Goal: Information Seeking & Learning: Learn about a topic

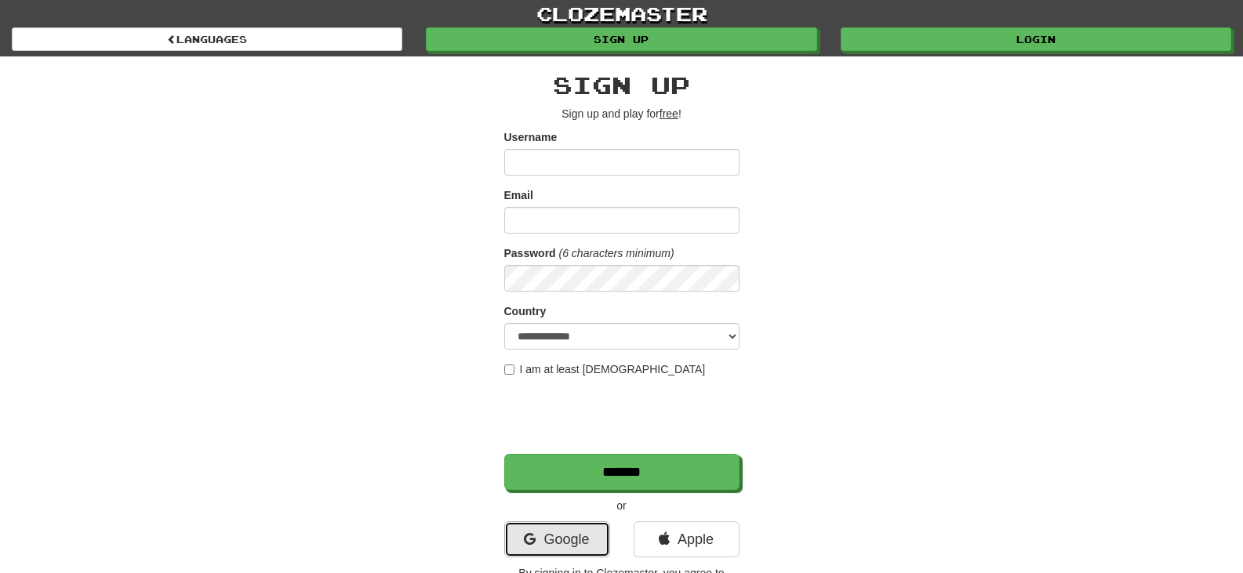
click at [537, 528] on link "Google" at bounding box center [557, 540] width 106 height 36
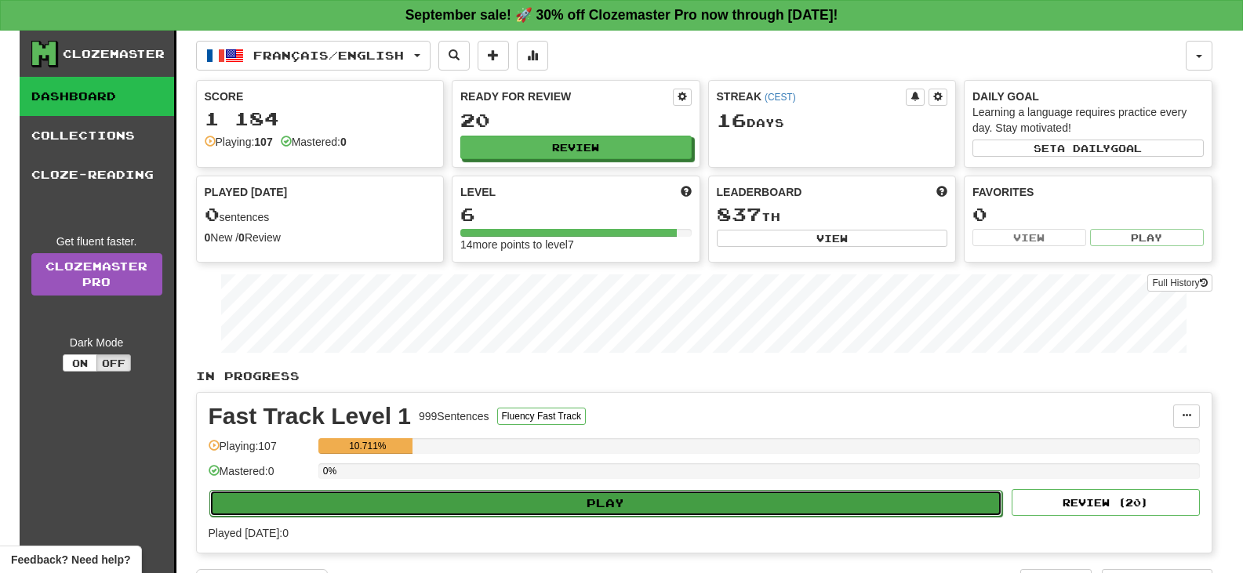
click at [625, 507] on button "Play" at bounding box center [606, 503] width 794 height 27
select select "**"
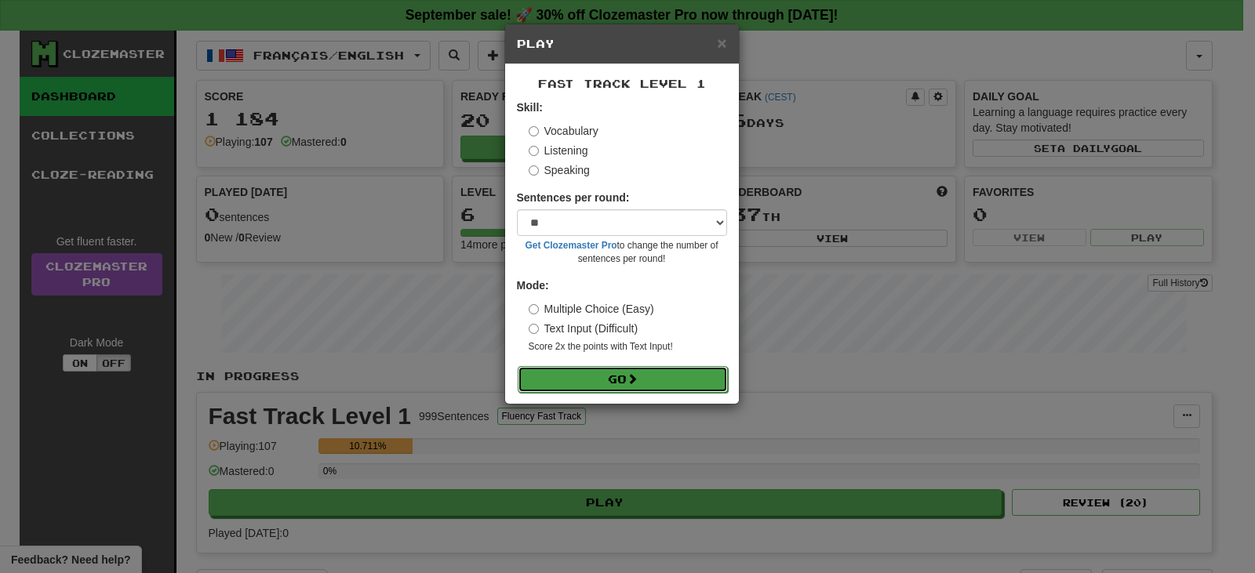
click at [619, 380] on button "Go" at bounding box center [623, 379] width 210 height 27
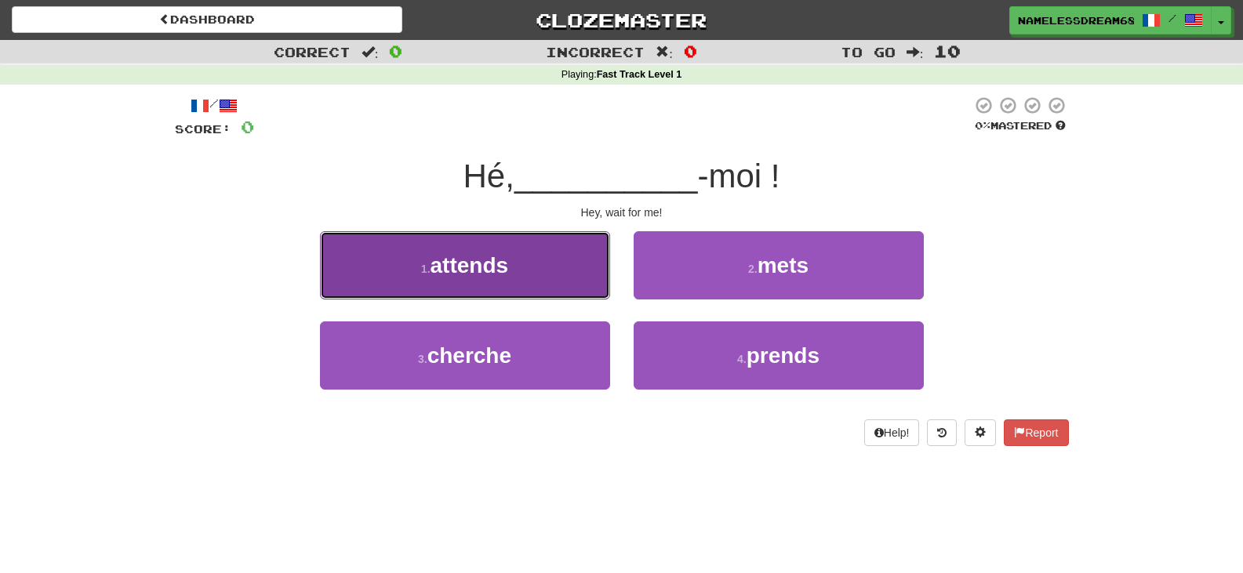
click at [525, 267] on button "1 . attends" at bounding box center [465, 265] width 290 height 68
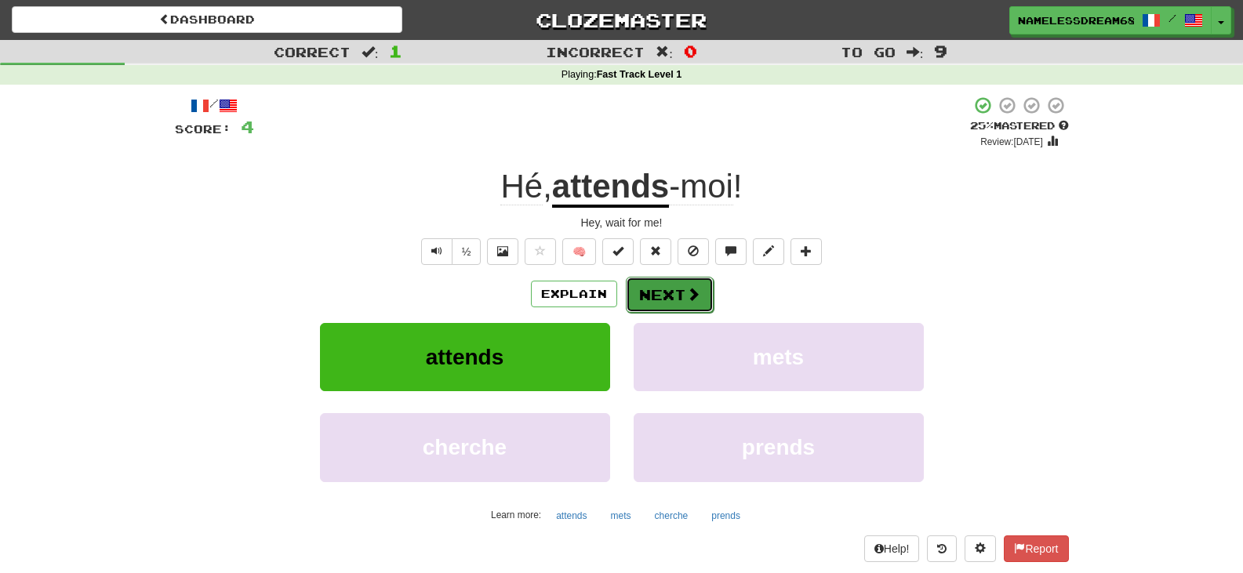
click at [635, 304] on button "Next" at bounding box center [670, 295] width 88 height 36
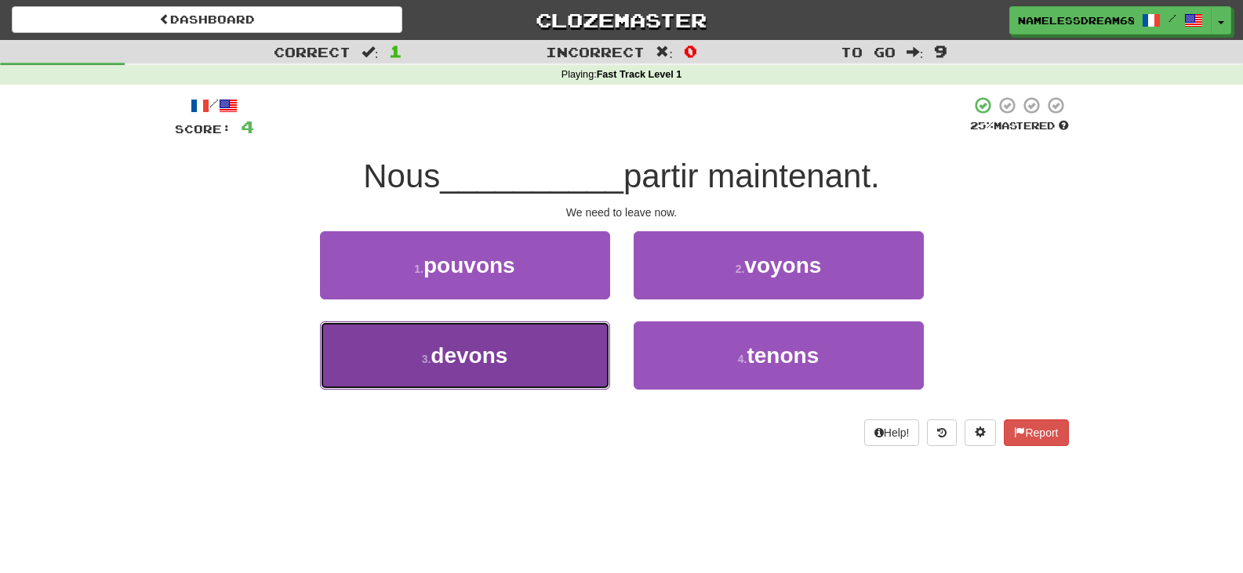
click at [558, 361] on button "3 . devons" at bounding box center [465, 356] width 290 height 68
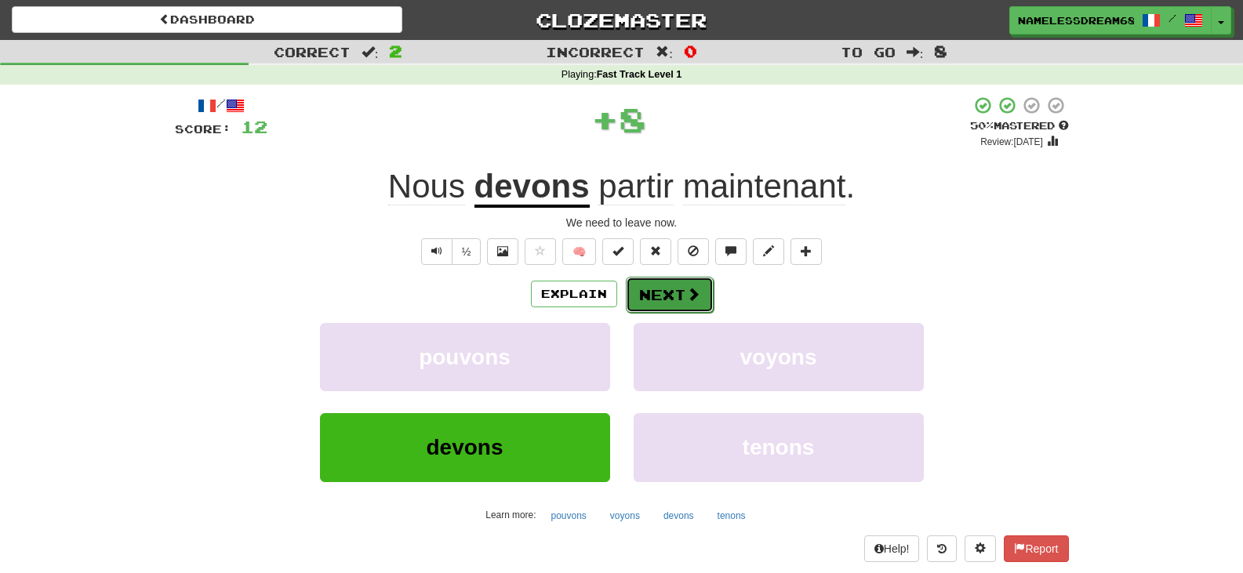
click at [677, 302] on button "Next" at bounding box center [670, 295] width 88 height 36
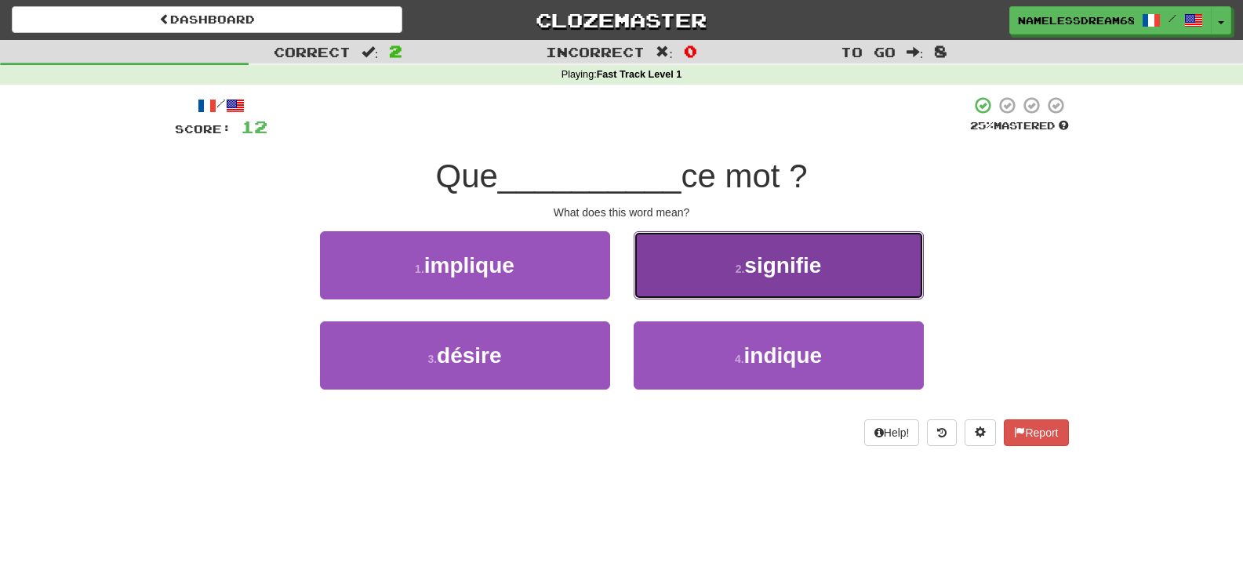
click at [690, 282] on button "2 . signifie" at bounding box center [779, 265] width 290 height 68
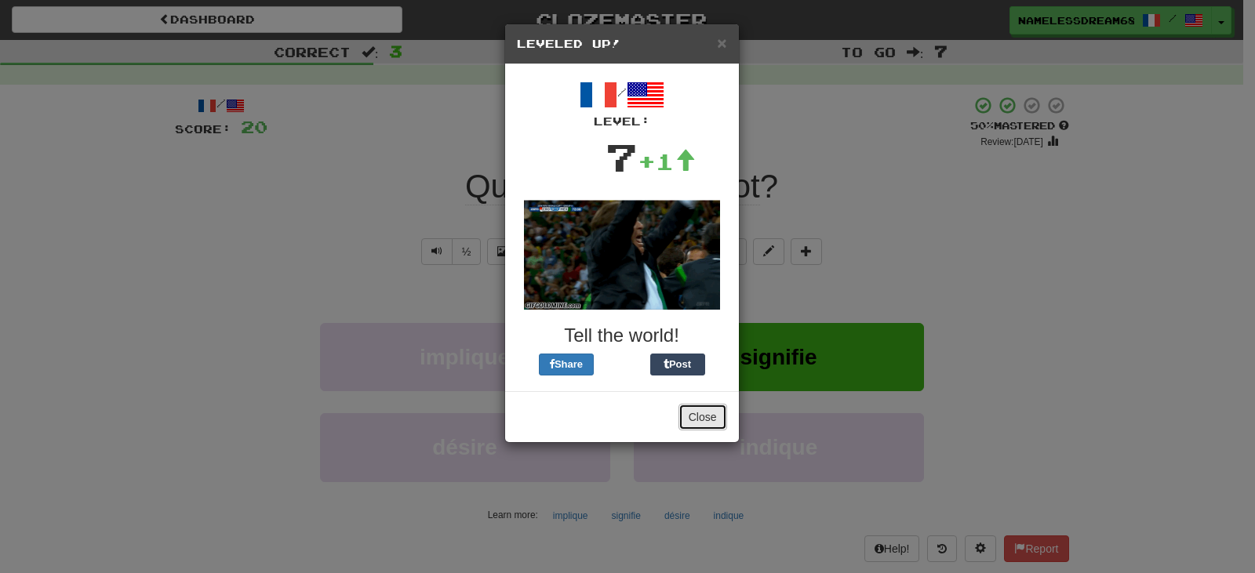
click at [696, 415] on button "Close" at bounding box center [702, 417] width 49 height 27
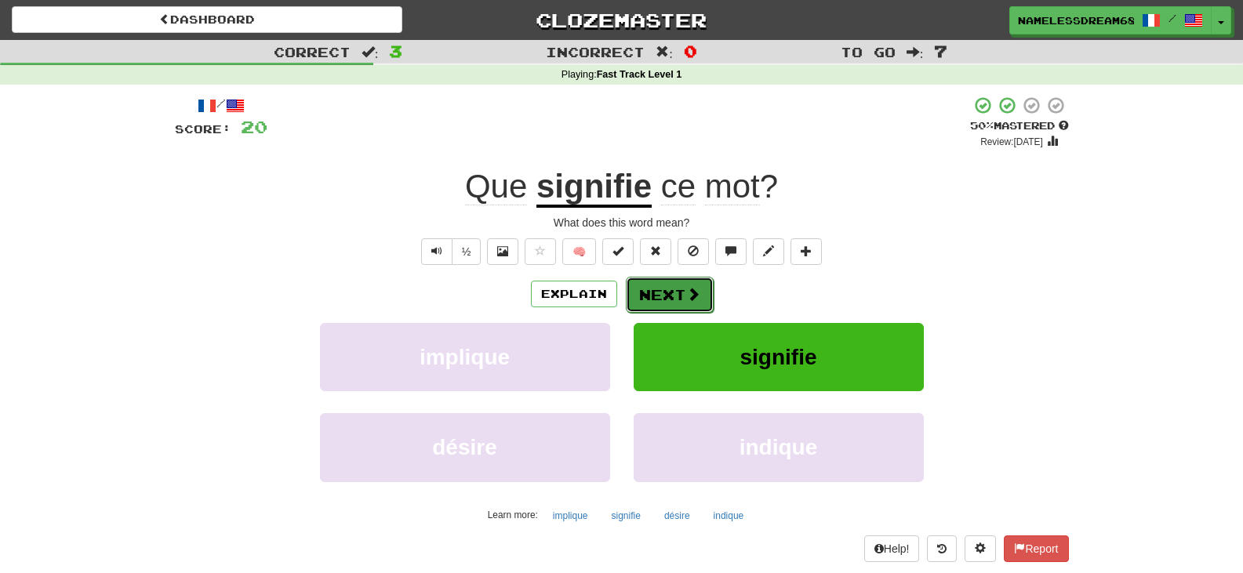
click at [671, 297] on button "Next" at bounding box center [670, 295] width 88 height 36
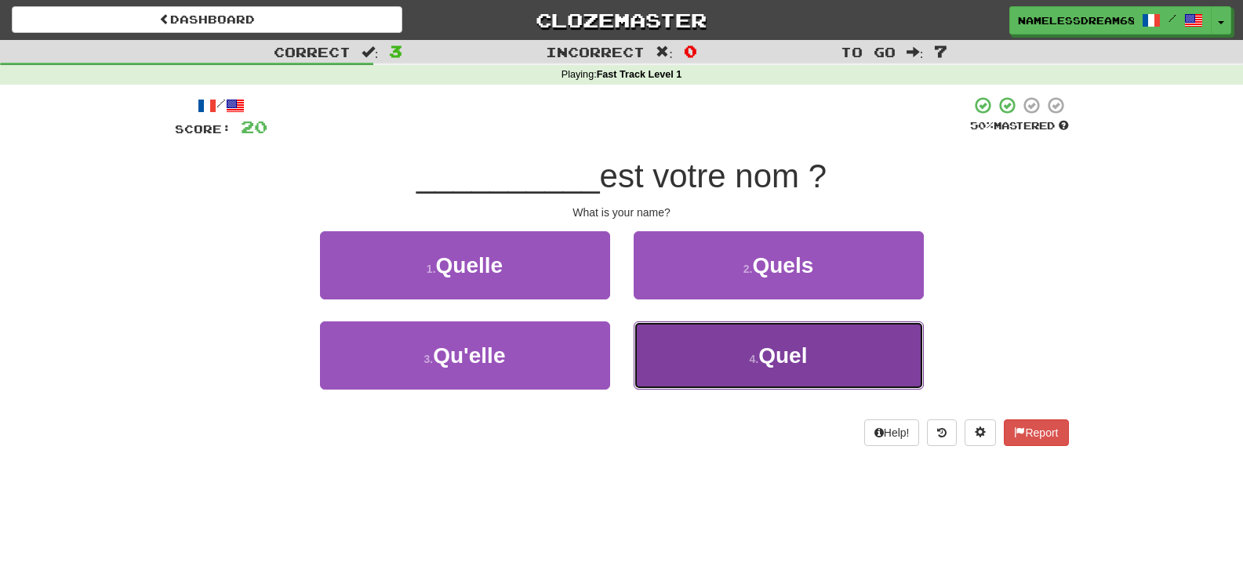
click at [742, 343] on button "4 . Quel" at bounding box center [779, 356] width 290 height 68
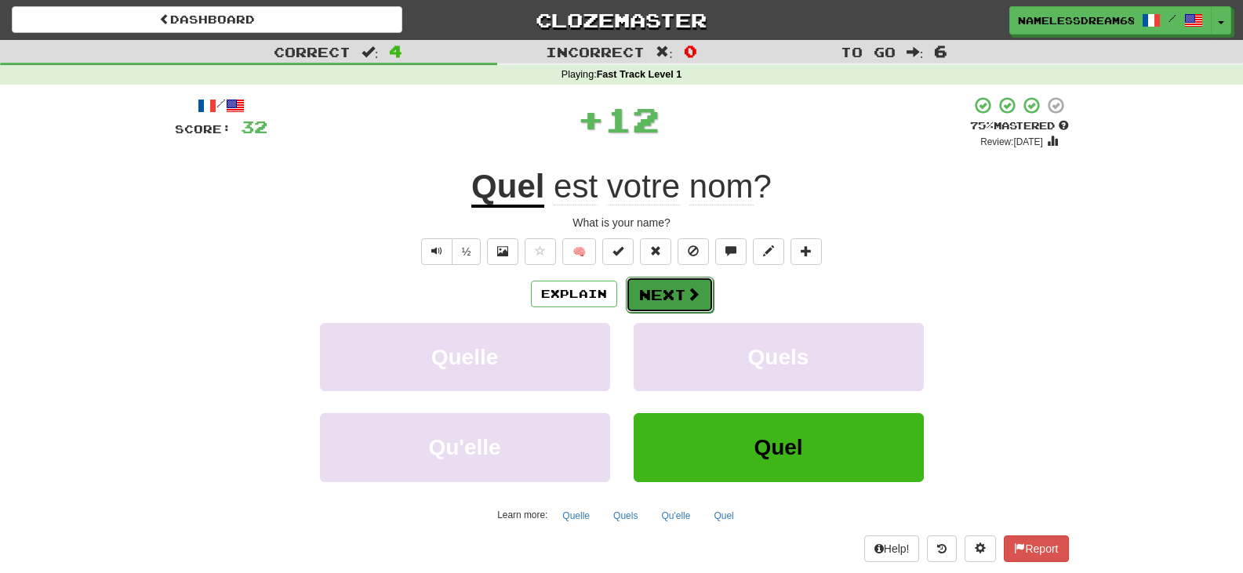
click at [674, 298] on button "Next" at bounding box center [670, 295] width 88 height 36
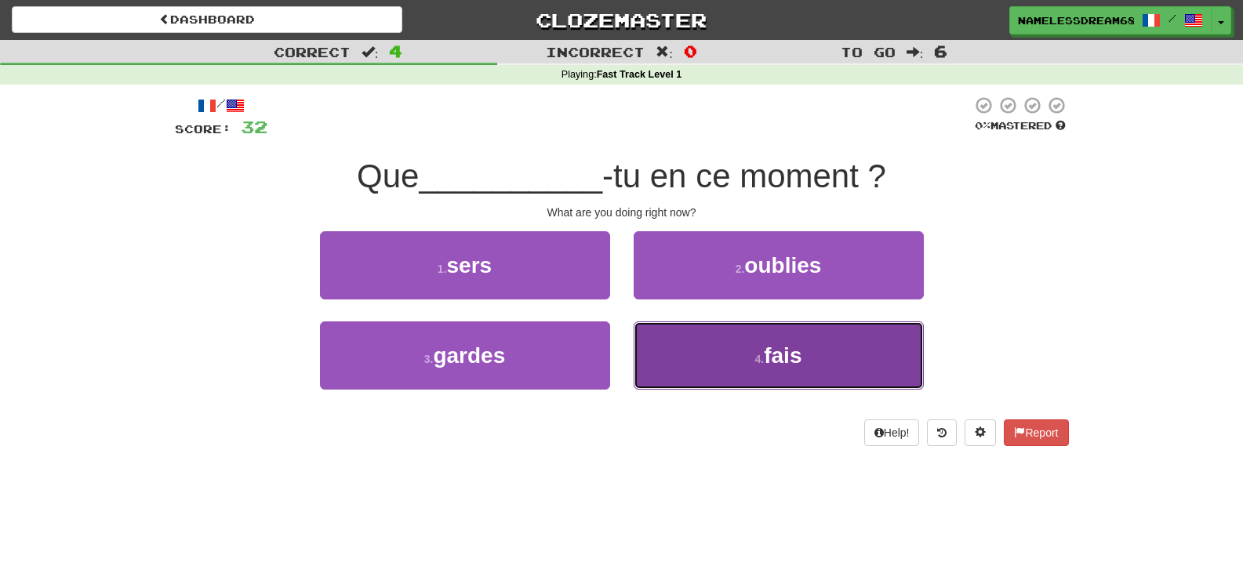
click at [696, 352] on button "4 . fais" at bounding box center [779, 356] width 290 height 68
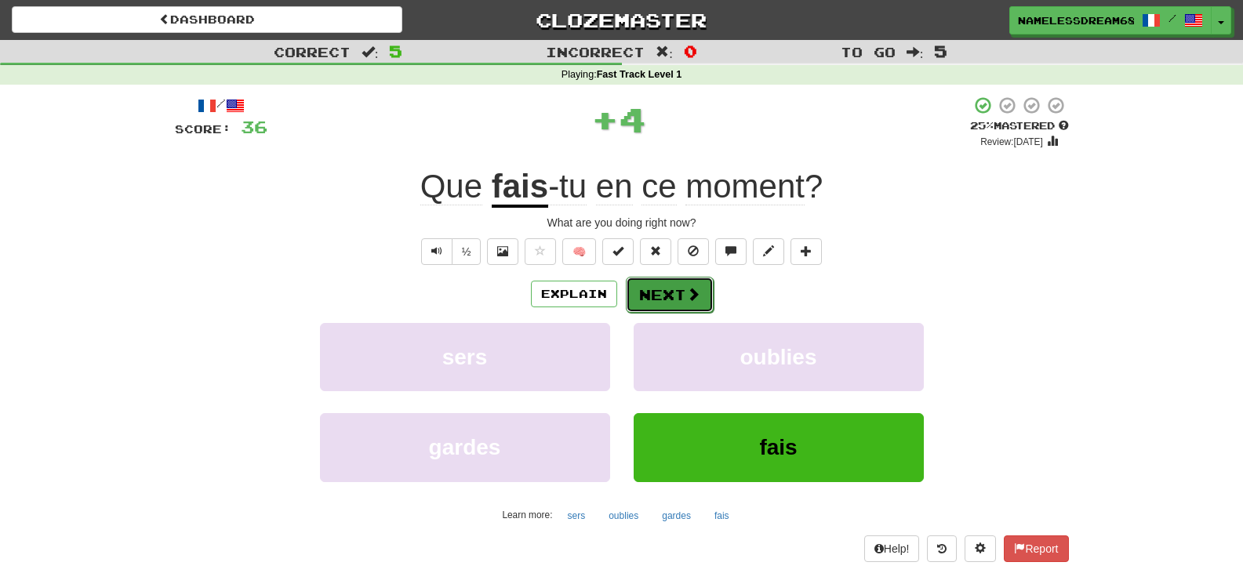
click at [662, 294] on button "Next" at bounding box center [670, 295] width 88 height 36
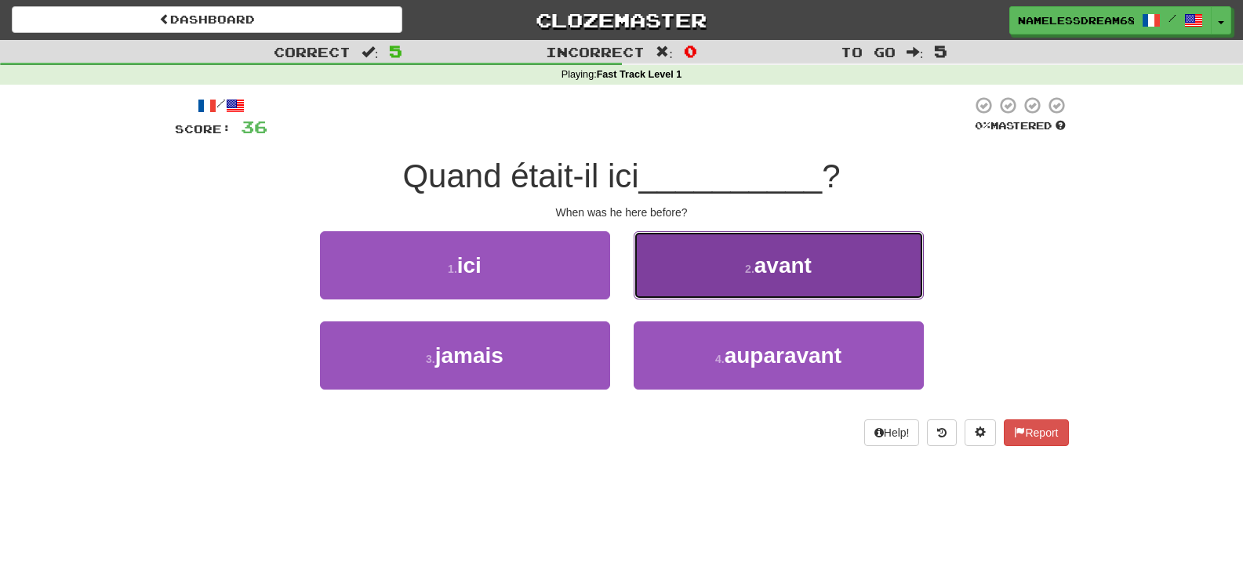
click at [694, 282] on button "2 . avant" at bounding box center [779, 265] width 290 height 68
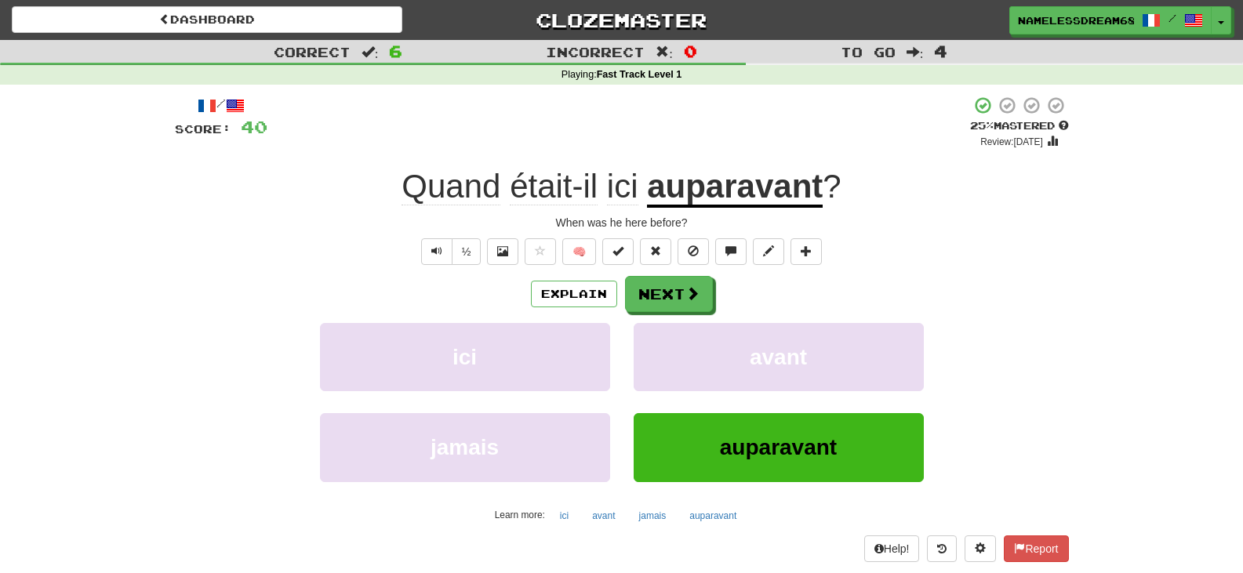
click at [696, 313] on div "Explain Next ici avant jamais auparavant Learn more: ici avant jamais auparavant" at bounding box center [622, 402] width 894 height 252
click at [683, 296] on button "Next" at bounding box center [670, 295] width 88 height 36
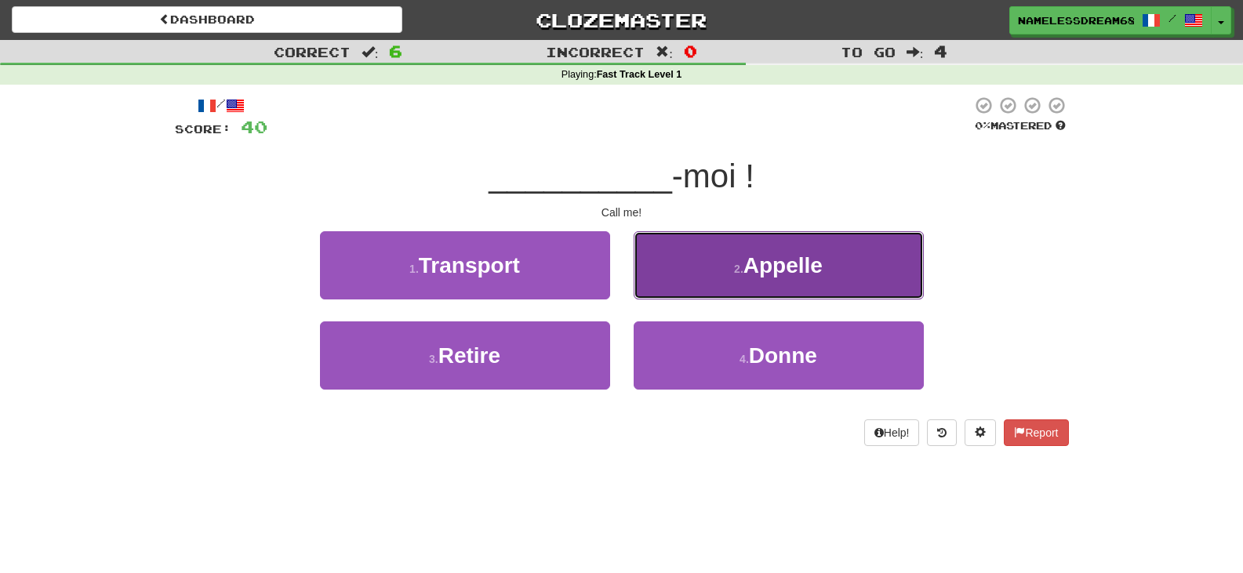
click at [741, 285] on button "2 . Appelle" at bounding box center [779, 265] width 290 height 68
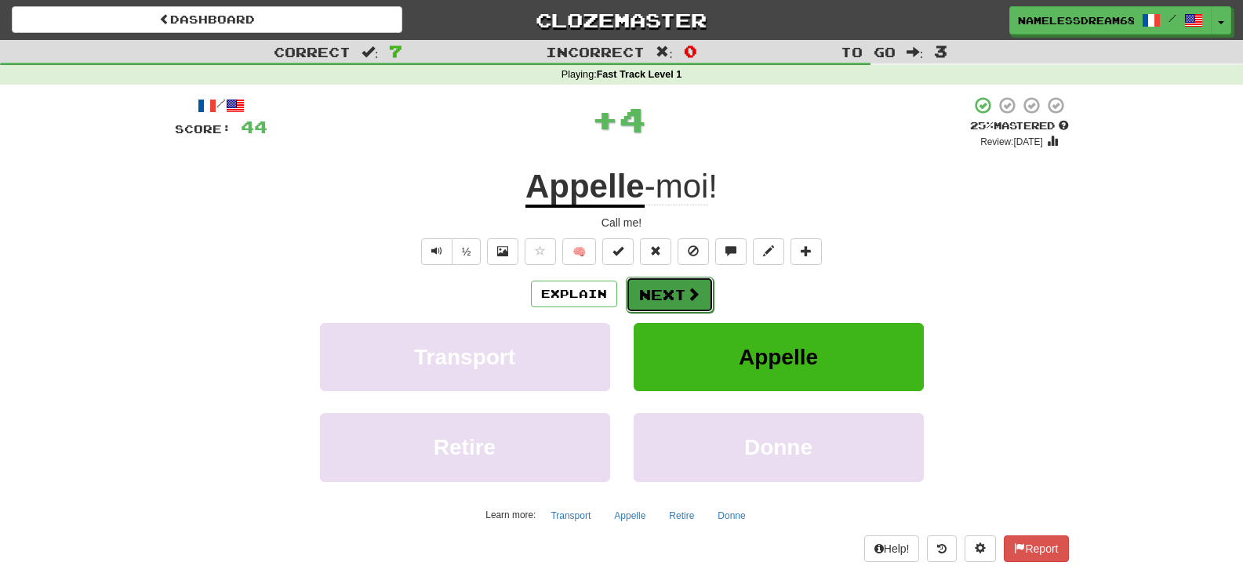
click at [686, 297] on span at bounding box center [693, 294] width 14 height 14
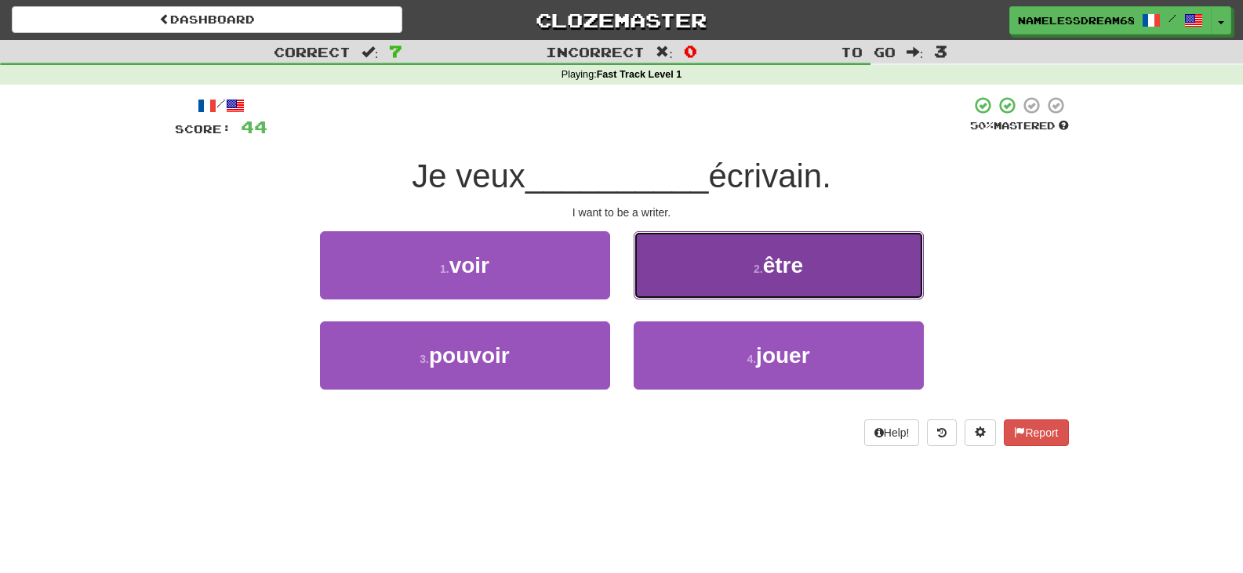
click at [721, 272] on button "2 . être" at bounding box center [779, 265] width 290 height 68
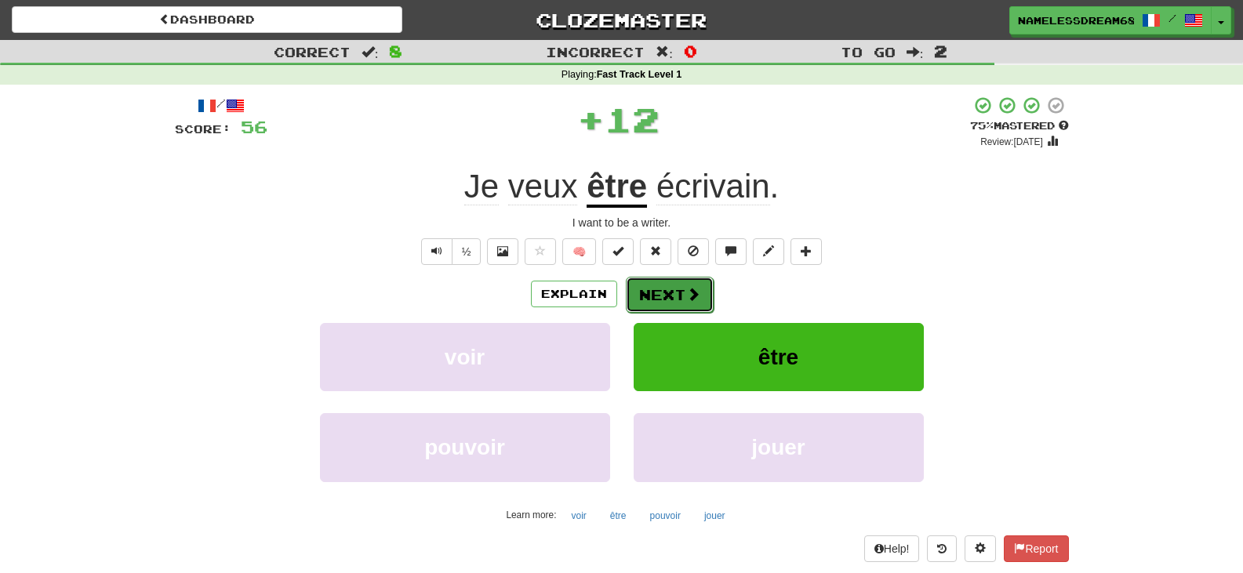
click at [695, 287] on span at bounding box center [693, 294] width 14 height 14
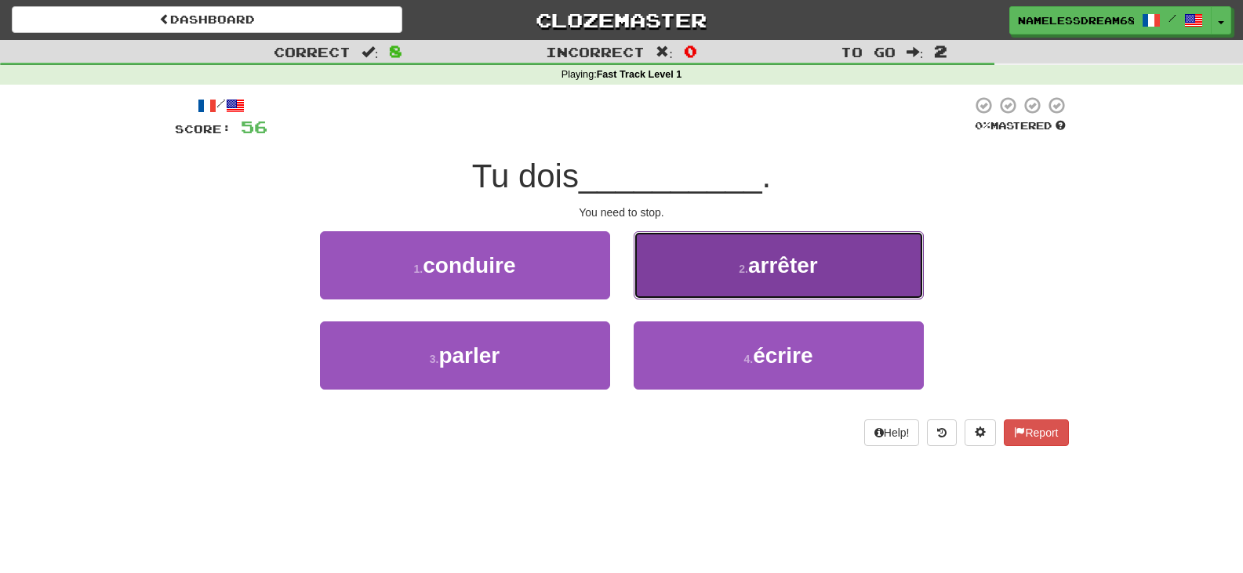
click at [706, 278] on button "2 . arrêter" at bounding box center [779, 265] width 290 height 68
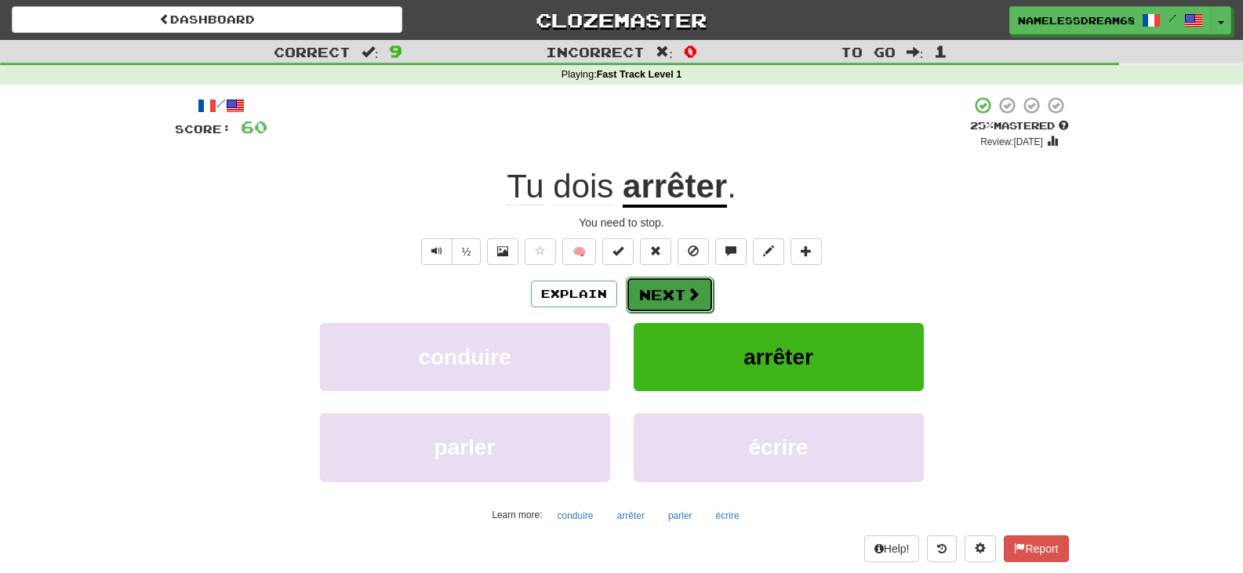
click at [661, 299] on button "Next" at bounding box center [670, 295] width 88 height 36
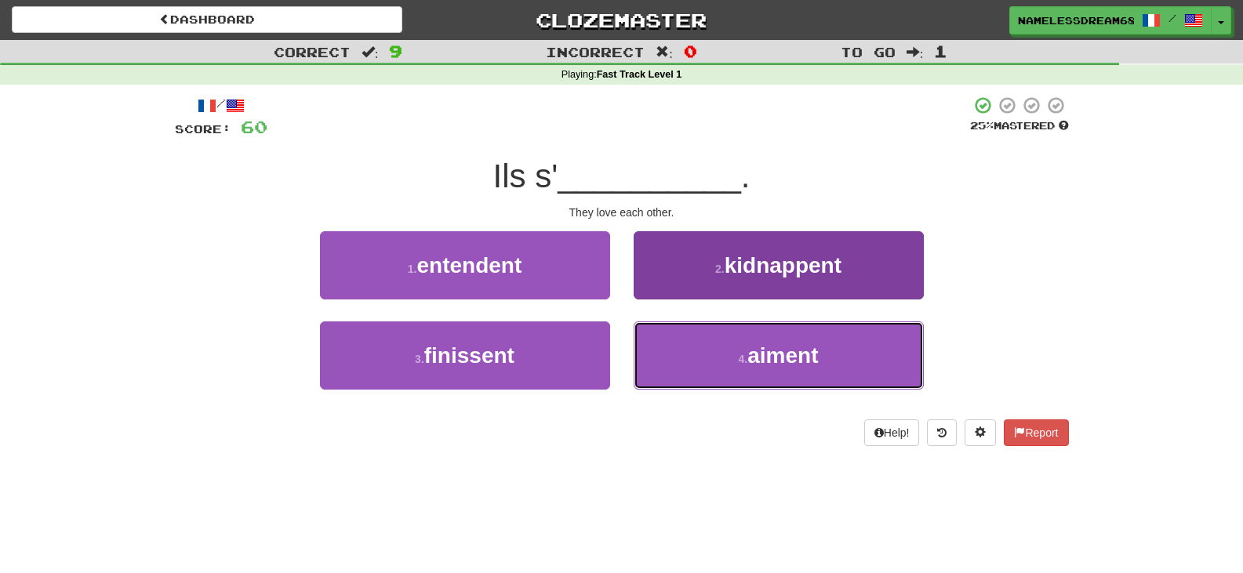
click at [711, 353] on button "4 . aiment" at bounding box center [779, 356] width 290 height 68
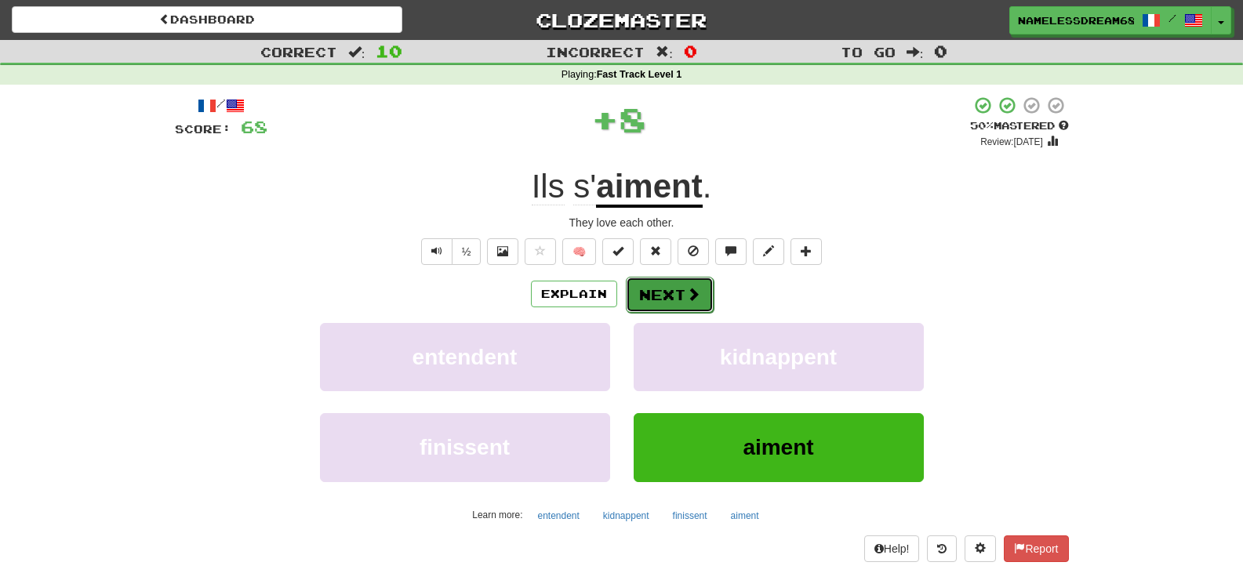
click at [682, 306] on button "Next" at bounding box center [670, 295] width 88 height 36
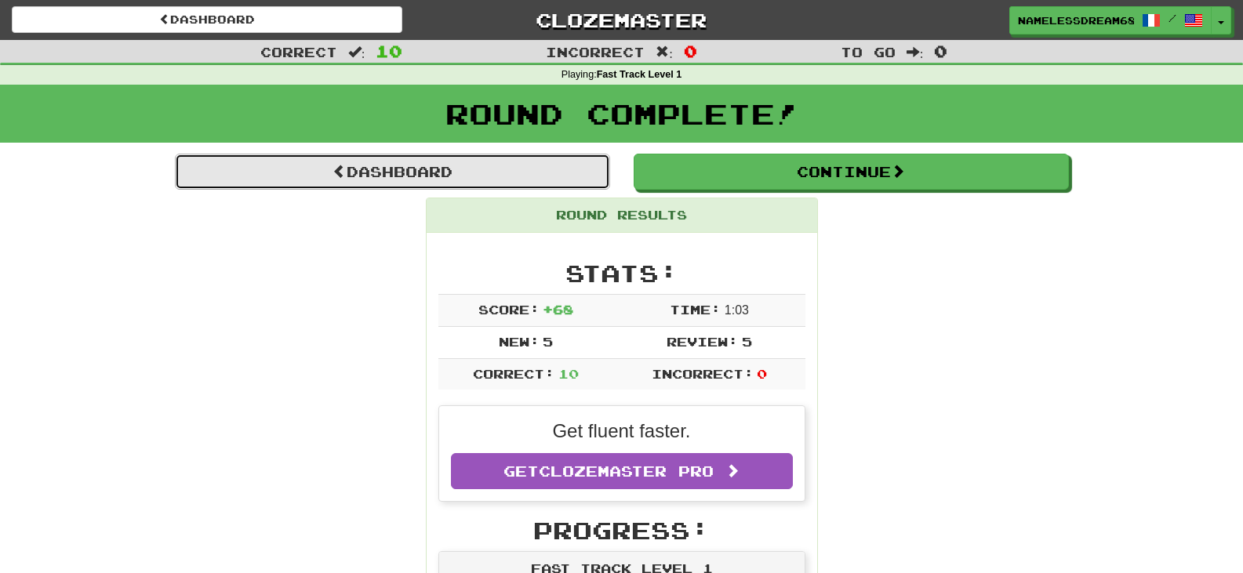
click at [398, 180] on link "Dashboard" at bounding box center [392, 172] width 435 height 36
